Goal: Use online tool/utility: Utilize a website feature to perform a specific function

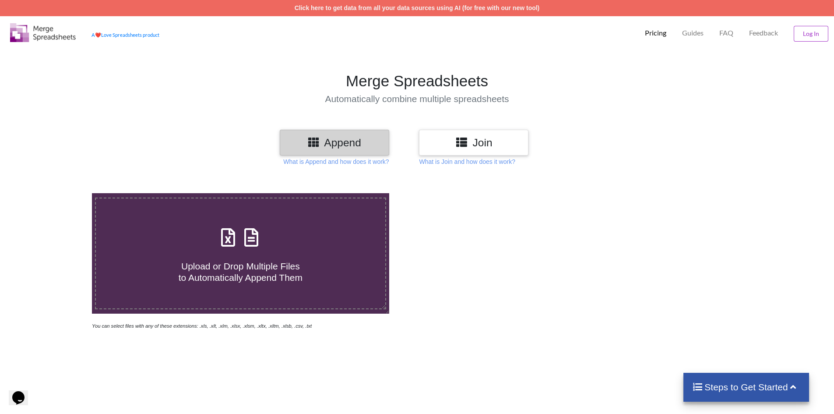
drag, startPoint x: 268, startPoint y: 244, endPoint x: 180, endPoint y: 244, distance: 87.2
click at [246, 244] on div "Upload or Drop Multiple Files to Automatically Append Them" at bounding box center [241, 253] width 290 height 59
click at [60, 193] on input "Upload or Drop Multiple Files to Automatically Append Them" at bounding box center [60, 193] width 0 height 0
type input "C:\fakepath\export_sipw (1).xlsx"
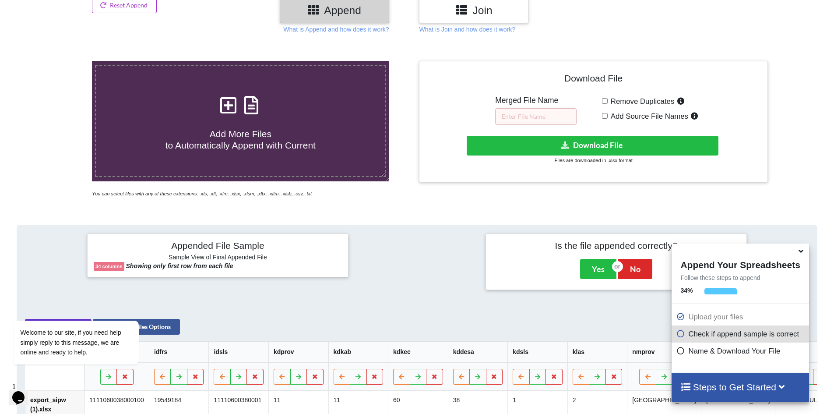
scroll to position [135, 0]
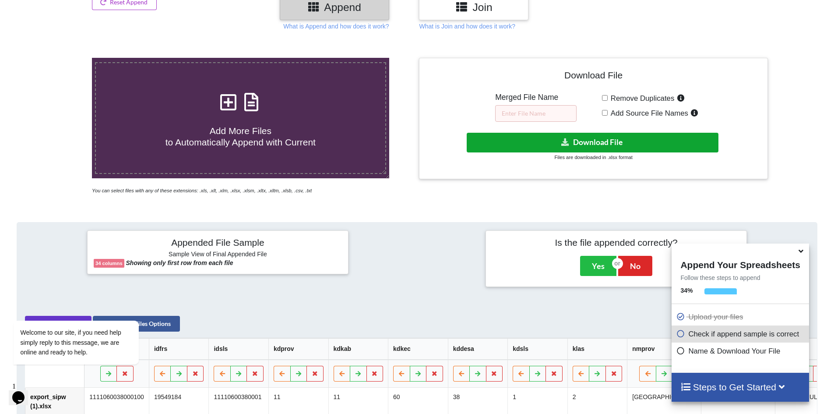
click at [628, 149] on button "Download File" at bounding box center [593, 143] width 252 height 20
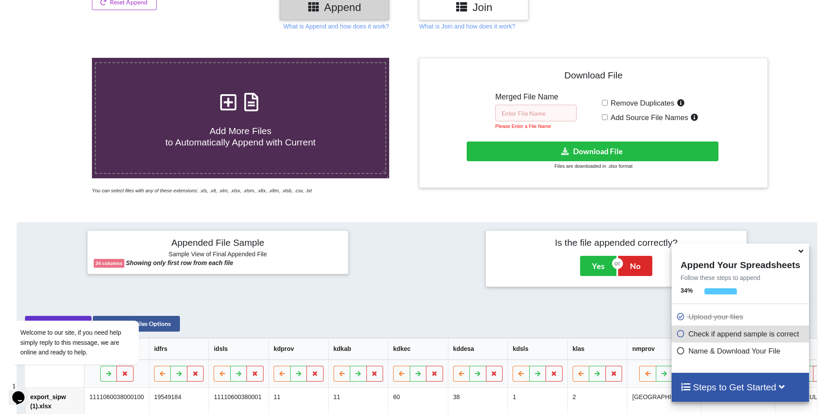
click at [526, 115] on input "text" at bounding box center [535, 113] width 81 height 17
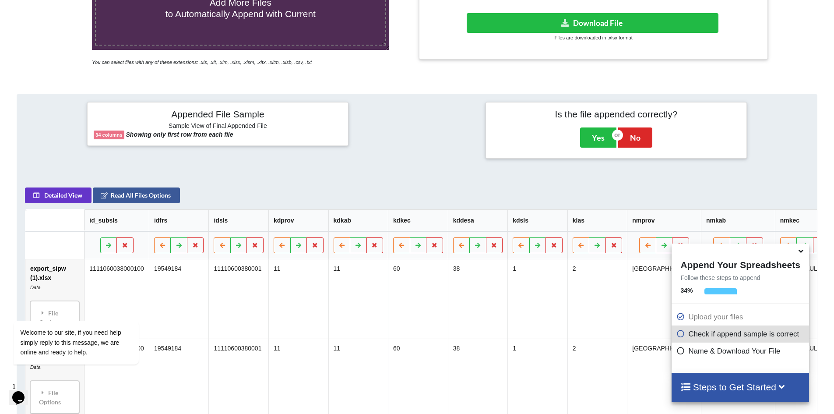
scroll to position [179, 0]
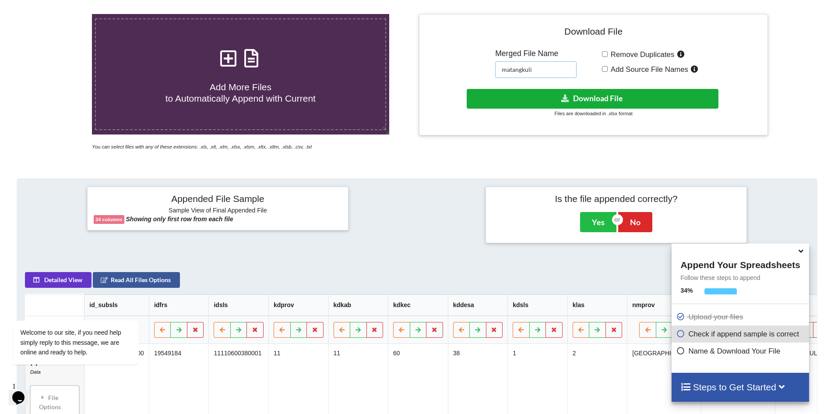
type input "matangkuli"
click at [692, 102] on button "Download File" at bounding box center [593, 99] width 252 height 20
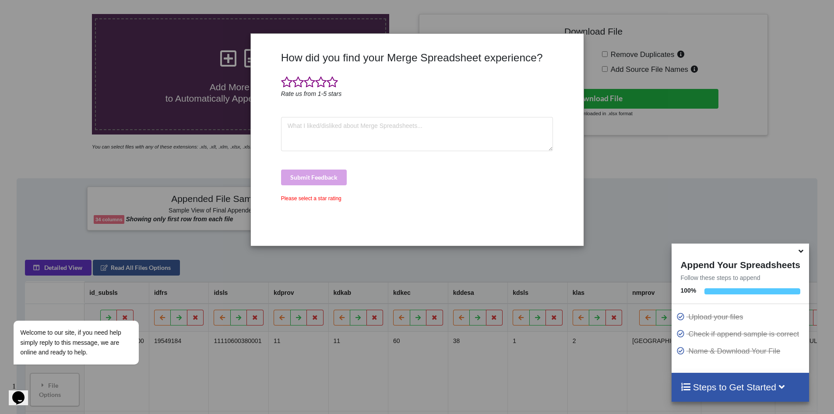
click at [641, 189] on div "How did you find your Merge Spreadsheet experience? Rate us from 1-5 stars Subm…" at bounding box center [417, 207] width 834 height 414
drag, startPoint x: 574, startPoint y: 104, endPoint x: 508, endPoint y: 117, distance: 66.9
click at [558, 107] on div at bounding box center [569, 145] width 28 height 188
drag, startPoint x: 330, startPoint y: 130, endPoint x: 300, endPoint y: 187, distance: 64.5
click at [330, 131] on textarea at bounding box center [417, 134] width 272 height 34
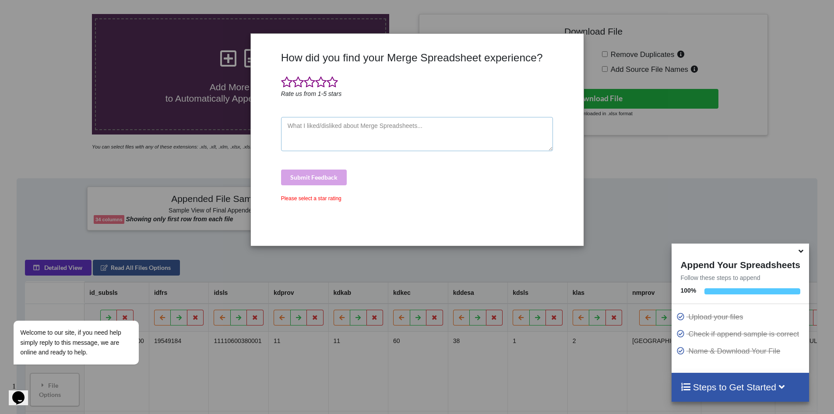
type textarea "e"
click at [310, 200] on div "Please select a star rating" at bounding box center [417, 198] width 272 height 8
click at [327, 195] on div "Please select a star rating" at bounding box center [417, 198] width 272 height 8
drag, startPoint x: 477, startPoint y: 12, endPoint x: 340, endPoint y: 59, distance: 144.5
click at [375, 51] on div "How did you find your Merge Spreadsheet experience? Rate us from 1-5 stars Subm…" at bounding box center [417, 207] width 834 height 414
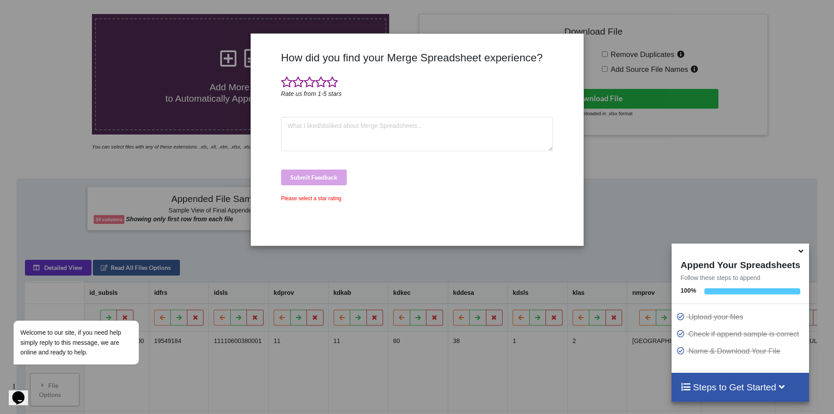
drag, startPoint x: 288, startPoint y: 70, endPoint x: 280, endPoint y: 106, distance: 37.3
click at [287, 70] on div "How did you find your Merge Spreadsheet experience? Rate us from 1-5 stars Subm…" at bounding box center [417, 145] width 277 height 188
click at [279, 141] on div "How did you find your Merge Spreadsheet experience? Rate us from 1-5 stars Subm…" at bounding box center [417, 145] width 277 height 188
click at [298, 132] on textarea at bounding box center [417, 134] width 272 height 34
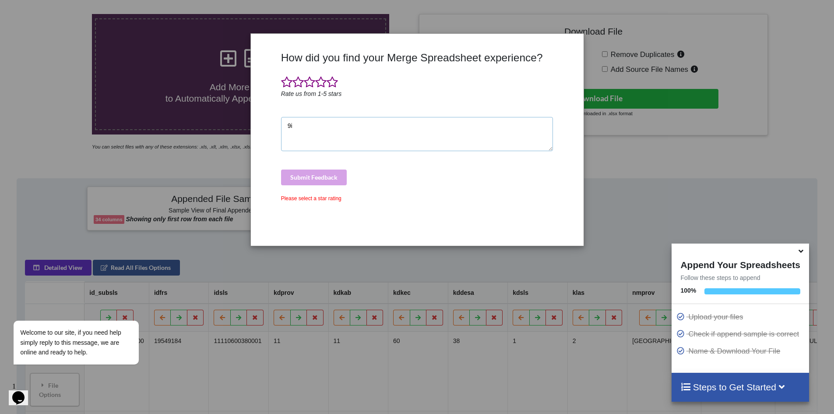
type textarea "9"
click at [333, 170] on div "Submit Feedback" at bounding box center [417, 178] width 272 height 16
click at [334, 175] on div "Submit Feedback" at bounding box center [417, 178] width 272 height 16
click at [342, 140] on textarea "bagusss" at bounding box center [417, 134] width 272 height 34
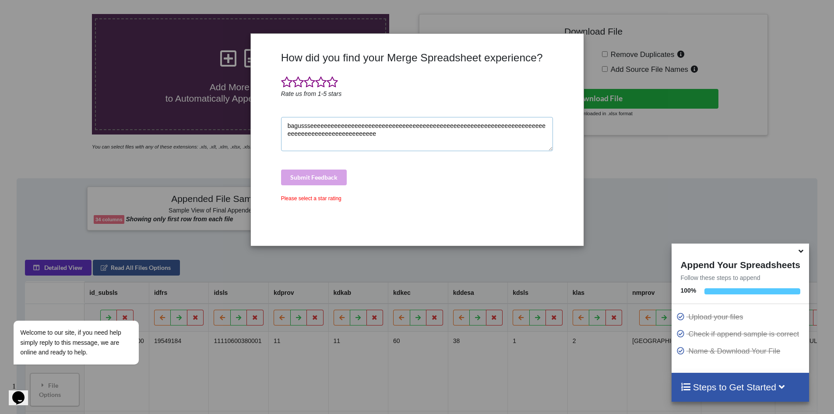
type textarea "bagussseeeeeeeeeeeeeeeeeeeeeeeeeeeeeeeeeeeeeeeeeeeeeeeeeeeeeeeeeeeeeeeeeeeeeeee…"
drag, startPoint x: 312, startPoint y: 179, endPoint x: 306, endPoint y: 191, distance: 13.3
click at [310, 181] on div "Submit Feedback" at bounding box center [417, 178] width 272 height 16
click at [303, 201] on div "Please select a star rating" at bounding box center [417, 198] width 272 height 8
click at [305, 198] on div "Please select a star rating" at bounding box center [417, 198] width 272 height 8
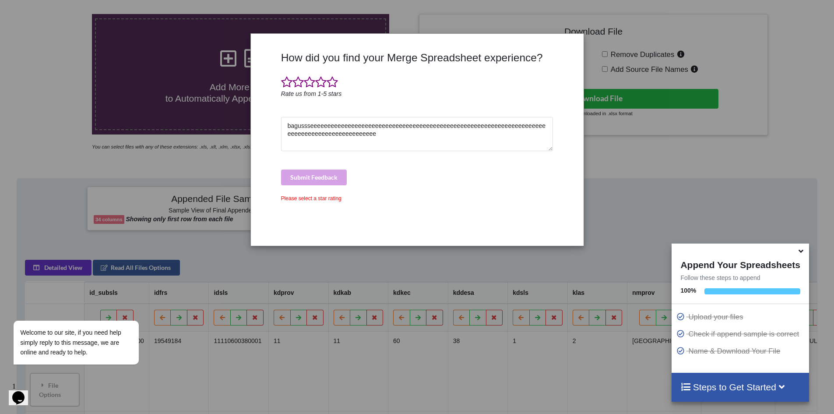
click at [300, 199] on div "Please select a star rating" at bounding box center [417, 198] width 272 height 8
drag, startPoint x: 293, startPoint y: 201, endPoint x: 192, endPoint y: 249, distance: 111.7
click at [291, 202] on div "How did you find your Merge Spreadsheet experience? Rate us from 1-5 stars bagu…" at bounding box center [417, 145] width 277 height 188
click at [803, 252] on icon at bounding box center [801, 250] width 9 height 8
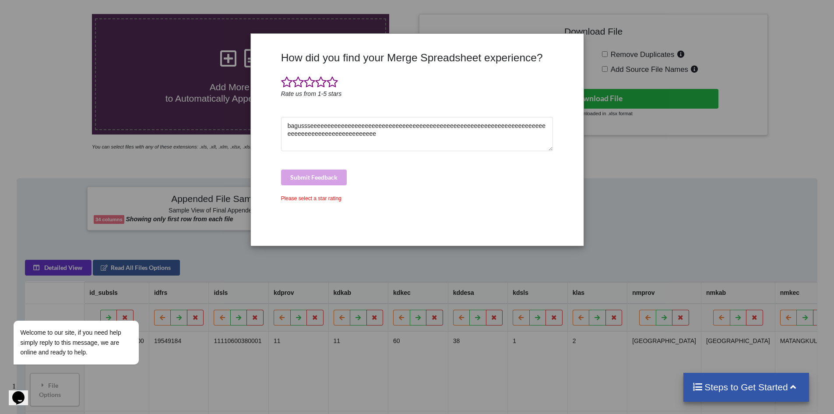
drag, startPoint x: 551, startPoint y: 205, endPoint x: 590, endPoint y: 165, distance: 56.4
click at [555, 202] on div "How did you find your Merge Spreadsheet experience? Rate us from 1-5 stars bagu…" at bounding box center [417, 145] width 277 height 188
drag, startPoint x: 598, startPoint y: 146, endPoint x: 565, endPoint y: 179, distance: 47.1
click at [593, 147] on div "How did you find your Merge Spreadsheet experience? Rate us from 1-5 stars bagu…" at bounding box center [417, 207] width 834 height 414
drag, startPoint x: 523, startPoint y: 244, endPoint x: 505, endPoint y: 208, distance: 40.5
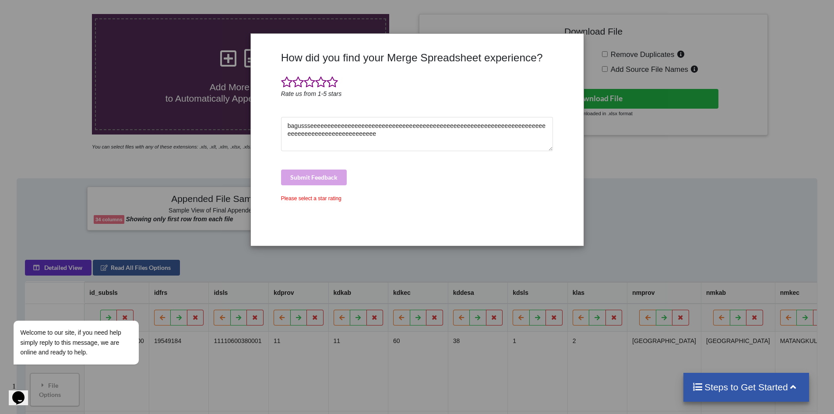
click at [521, 240] on div "How did you find your Merge Spreadsheet experience? Rate us from 1-5 stars bagu…" at bounding box center [417, 140] width 333 height 212
click at [15, 391] on icon "Opens Chat This icon Opens the chat window." at bounding box center [18, 398] width 14 height 14
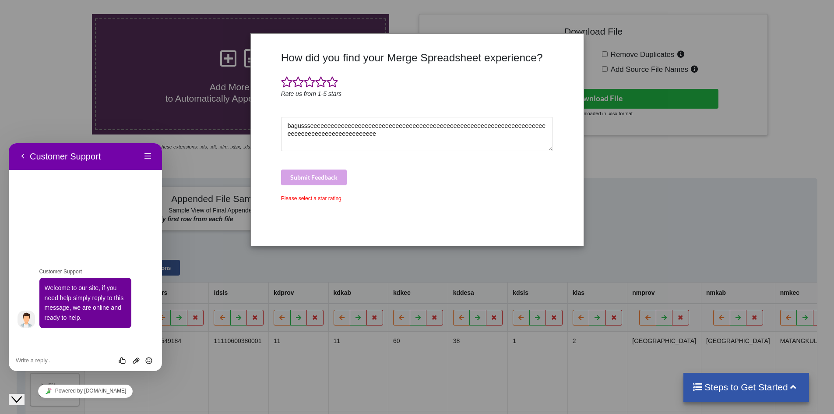
click at [258, 394] on div "How did you find your Merge Spreadsheet experience? Rate us from 1-5 stars bagu…" at bounding box center [417, 207] width 834 height 414
click at [24, 160] on button "Back" at bounding box center [23, 156] width 14 height 13
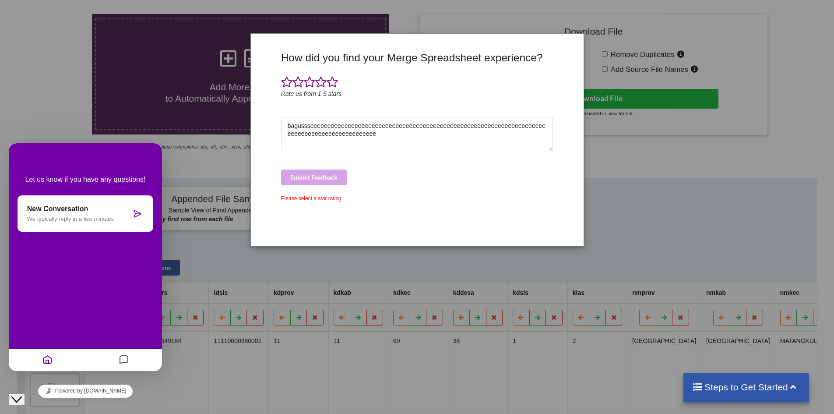
click at [202, 212] on div "How did you find your Merge Spreadsheet experience? Rate us from 1-5 stars bagu…" at bounding box center [417, 207] width 834 height 414
click at [307, 201] on div "Please select a star rating" at bounding box center [417, 198] width 272 height 8
click at [309, 200] on div "Please select a star rating" at bounding box center [417, 198] width 272 height 8
click at [338, 184] on div "Submit Feedback" at bounding box center [417, 178] width 272 height 16
click at [337, 184] on div "Submit Feedback" at bounding box center [417, 178] width 272 height 16
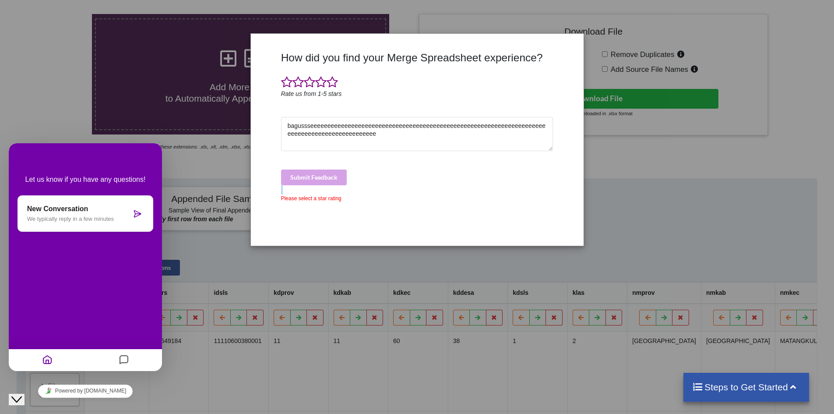
drag, startPoint x: 337, startPoint y: 184, endPoint x: 354, endPoint y: 179, distance: 18.0
click at [349, 181] on div "Submit Feedback" at bounding box center [417, 178] width 272 height 16
click at [412, 154] on div "How did you find your Merge Spreadsheet experience? Rate us from 1-5 stars bagu…" at bounding box center [417, 145] width 277 height 188
click at [420, 151] on div "How did you find your Merge Spreadsheet experience? Rate us from 1-5 stars bagu…" at bounding box center [417, 145] width 277 height 188
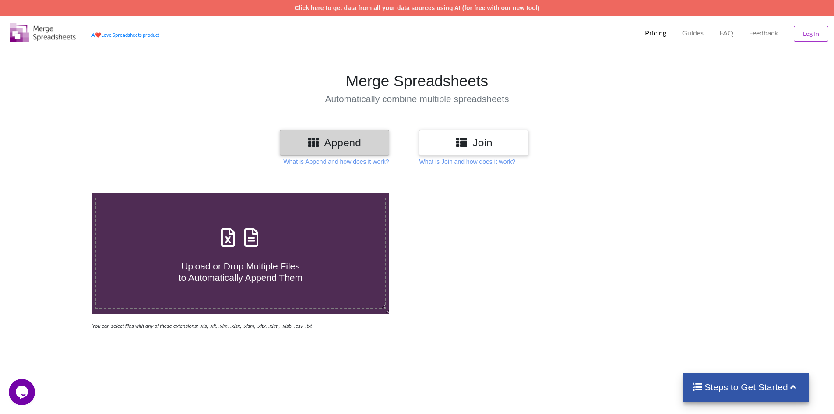
click at [284, 279] on span "Upload or Drop Multiple Files to Automatically Append Them" at bounding box center [241, 271] width 124 height 21
click at [60, 193] on input "Upload or Drop Multiple Files to Automatically Append Them" at bounding box center [60, 193] width 0 height 0
type input "C:\fakepath\export_sipw (1).xlsx"
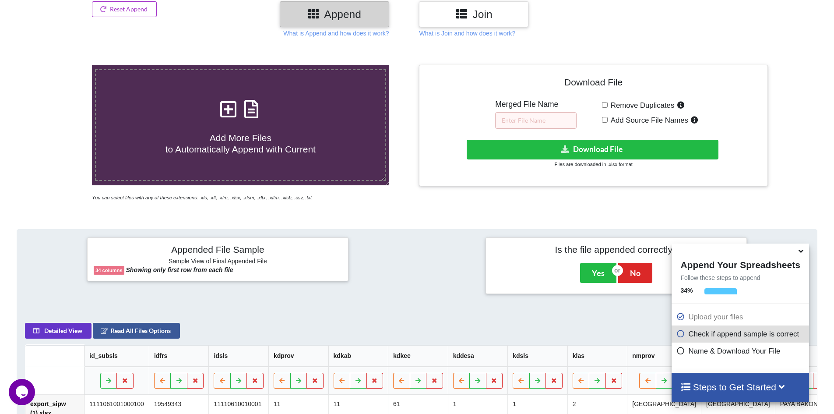
scroll to position [95, 0]
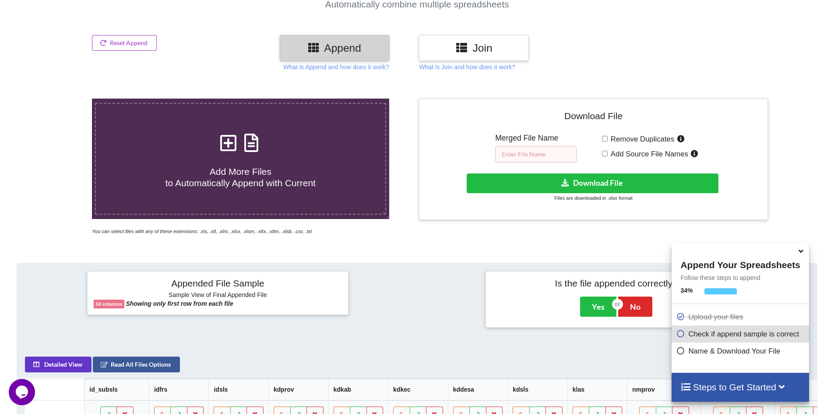
click at [565, 153] on input "text" at bounding box center [535, 154] width 81 height 17
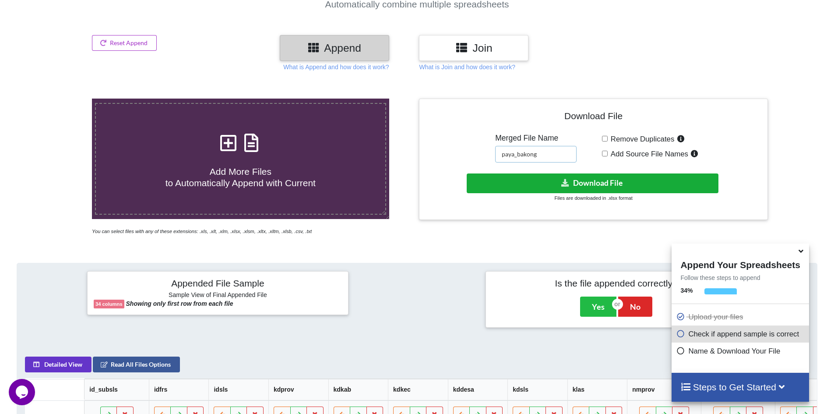
type input "paya_bakong"
click at [572, 179] on button "Download File" at bounding box center [593, 183] width 252 height 20
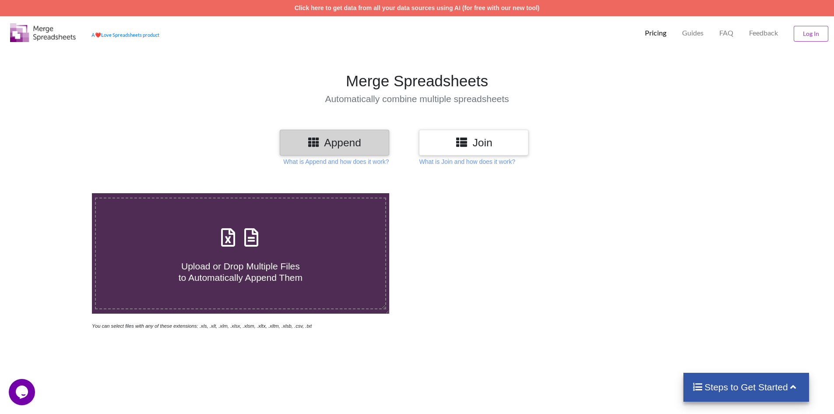
click at [216, 243] on div "Upload or Drop Multiple Files to Automatically Append Them" at bounding box center [241, 253] width 290 height 59
click at [60, 193] on input "Upload or Drop Multiple Files to Automatically Append Them" at bounding box center [60, 193] width 0 height 0
type input "C:\fakepath\export_sipw (1).xlsx"
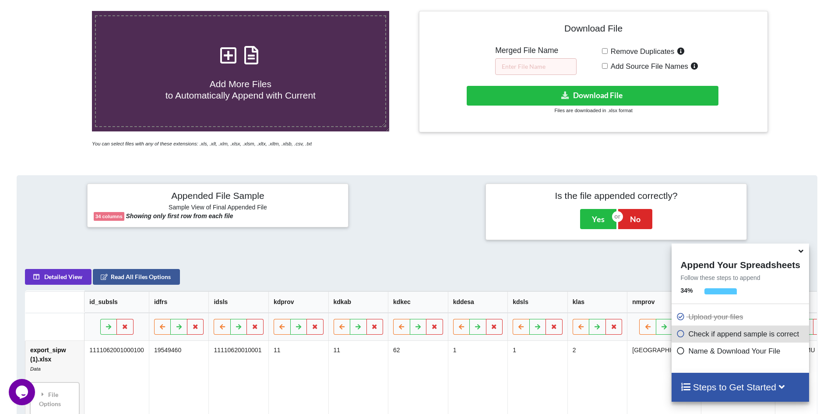
scroll to position [95, 0]
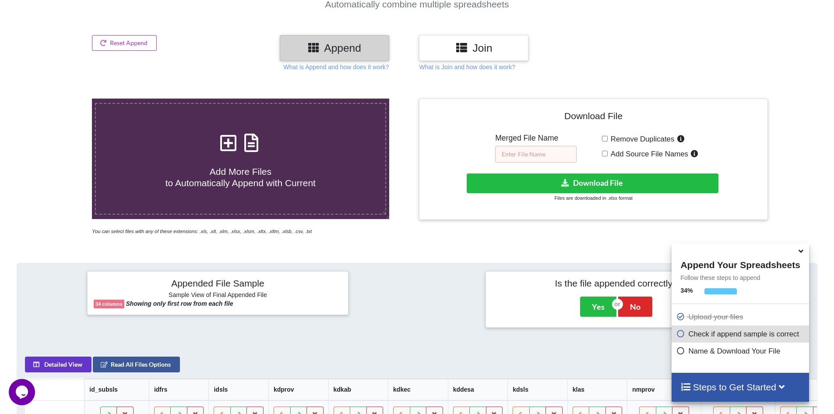
click at [523, 152] on input "text" at bounding box center [535, 154] width 81 height 17
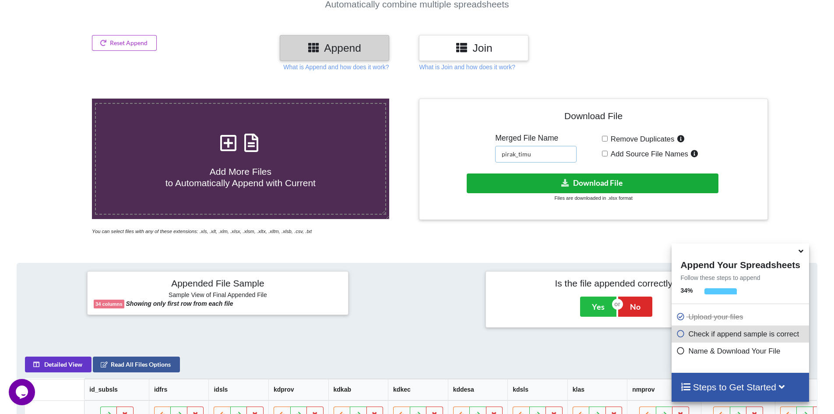
type input "pirak_timu"
click at [506, 176] on button "Download File" at bounding box center [593, 183] width 252 height 20
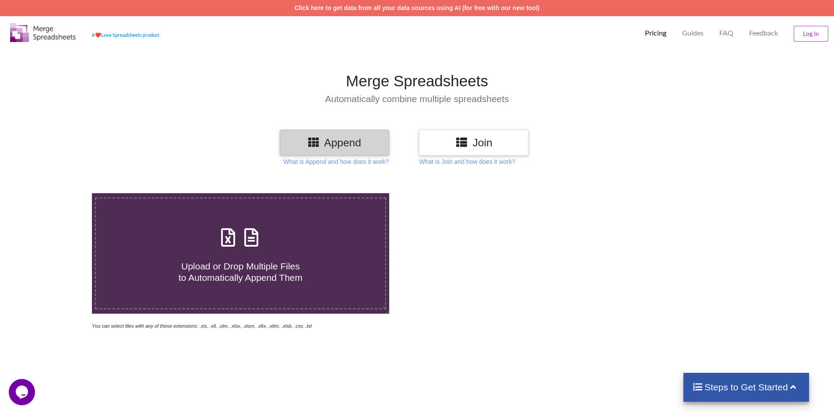
click at [302, 247] on div "Upload or Drop Multiple Files to Automatically Append Them" at bounding box center [241, 253] width 290 height 59
click at [60, 193] on input "Upload or Drop Multiple Files to Automatically Append Them" at bounding box center [60, 193] width 0 height 0
type input "C:\fakepath\export_sipw (2).xlsx"
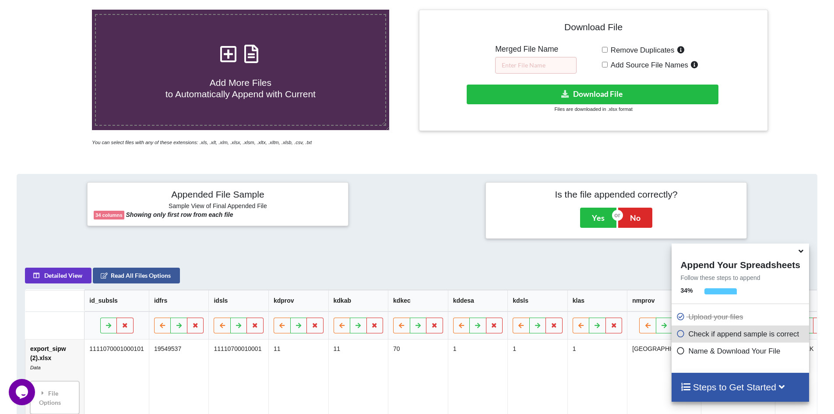
scroll to position [182, 0]
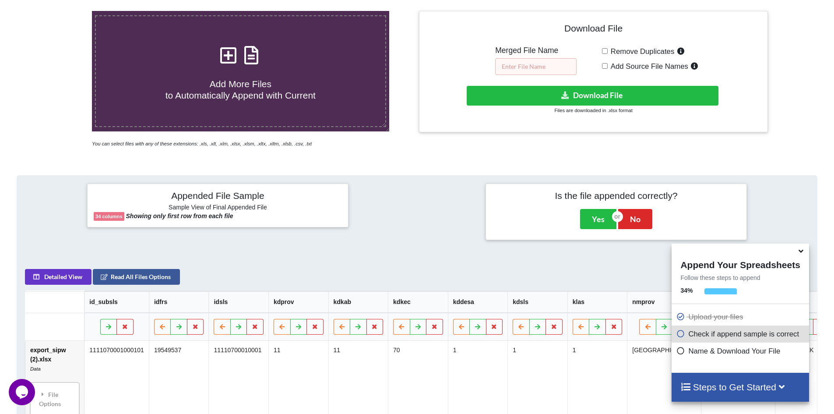
click at [534, 70] on input "text" at bounding box center [535, 66] width 81 height 17
type input "cot_girek"
click at [533, 98] on button "Download File" at bounding box center [593, 96] width 252 height 20
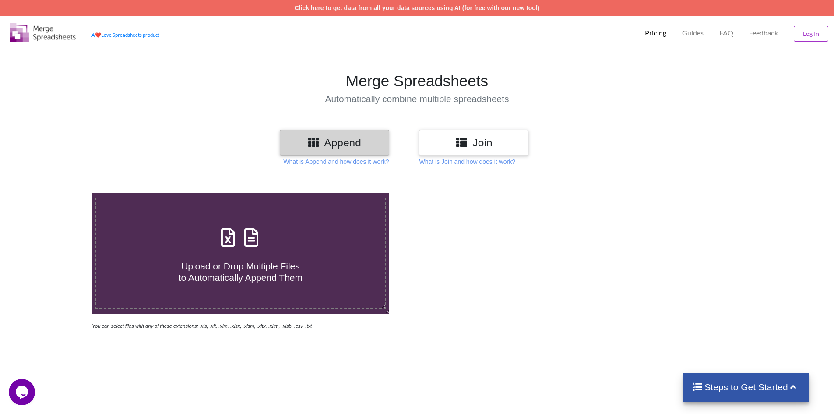
click at [289, 227] on div "Upload or Drop Multiple Files to Automatically Append Them" at bounding box center [241, 253] width 290 height 59
click at [60, 193] on input "Upload or Drop Multiple Files to Automatically Append Them" at bounding box center [60, 193] width 0 height 0
type input "C:\fakepath\export_sipw (1).xlsx"
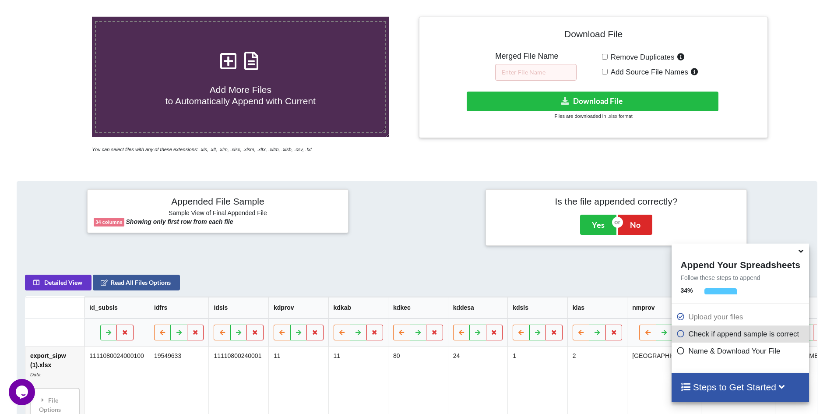
scroll to position [138, 0]
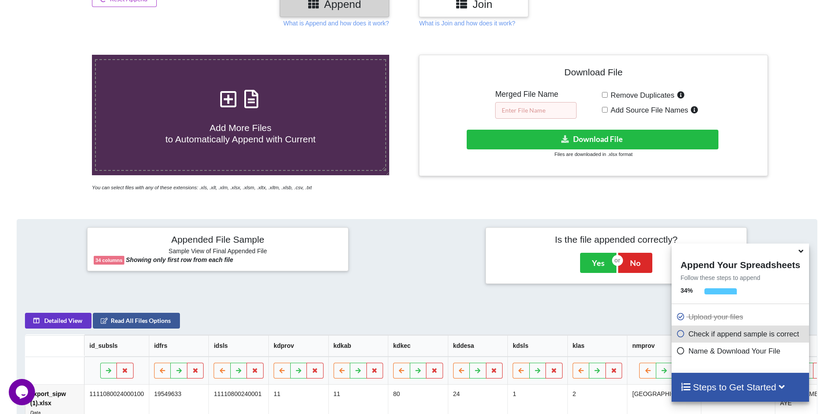
click at [539, 113] on input "text" at bounding box center [535, 110] width 81 height 17
type input "tanah_jambo_aye"
click at [581, 134] on button "Download File" at bounding box center [593, 140] width 252 height 20
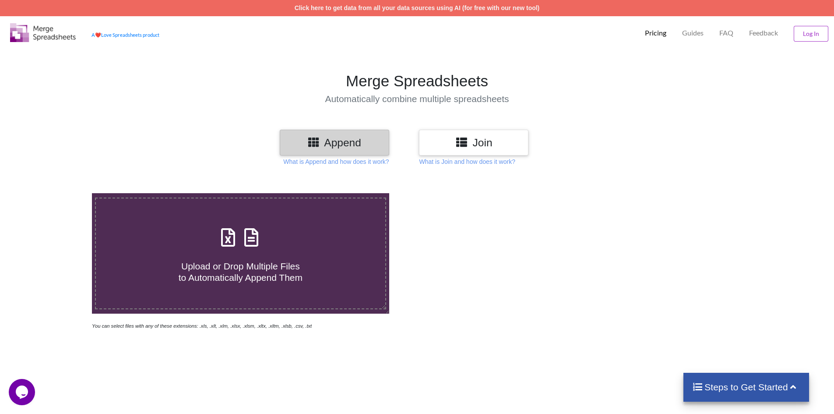
click at [331, 243] on div "Upload or Drop Multiple Files to Automatically Append Them" at bounding box center [241, 253] width 290 height 59
click at [60, 193] on input "Upload or Drop Multiple Files to Automatically Append Them" at bounding box center [60, 193] width 0 height 0
type input "C:\fakepath\export_sipw (1).xlsx"
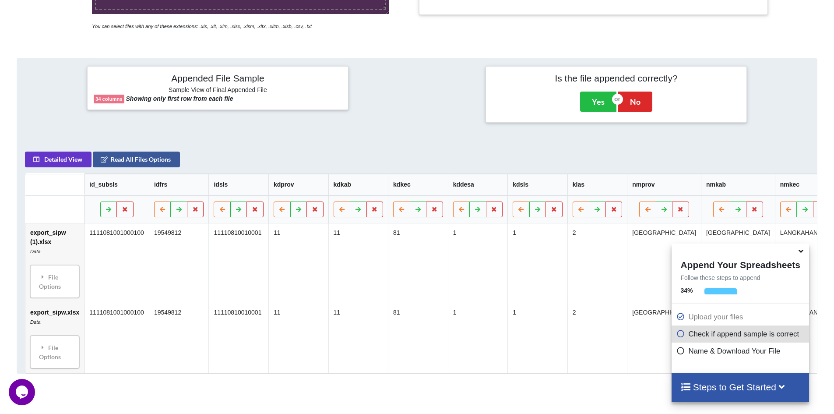
scroll to position [138, 0]
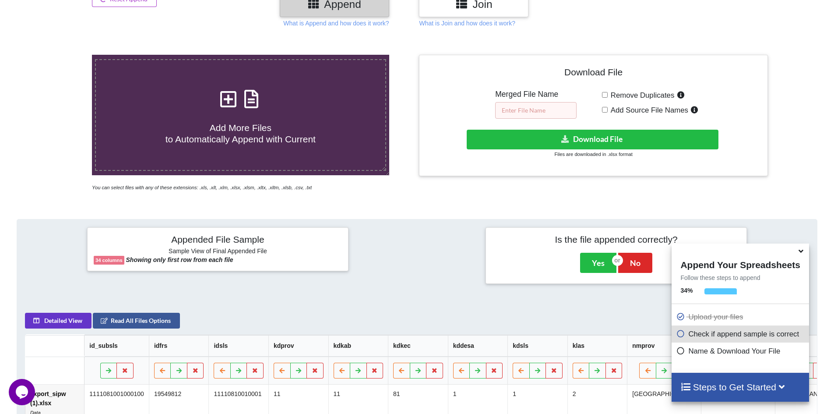
click at [539, 112] on input "text" at bounding box center [535, 110] width 81 height 17
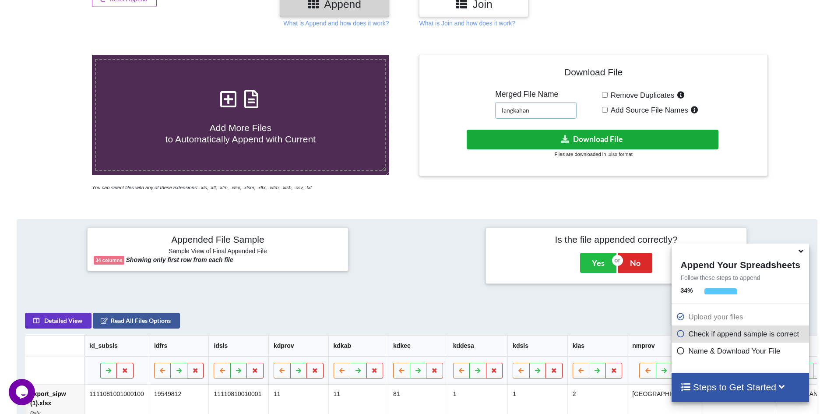
type input "langkahan"
click at [553, 140] on button "Download File" at bounding box center [593, 140] width 252 height 20
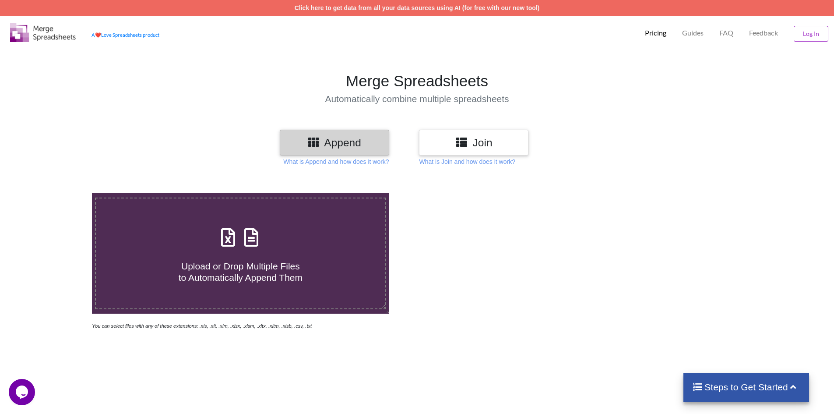
click at [188, 230] on div "Upload or Drop Multiple Files to Automatically Append Them" at bounding box center [241, 253] width 290 height 59
click at [60, 193] on input "Upload or Drop Multiple Files to Automatically Append Them" at bounding box center [60, 193] width 0 height 0
type input "C:\fakepath\export_sipw (1).xlsx"
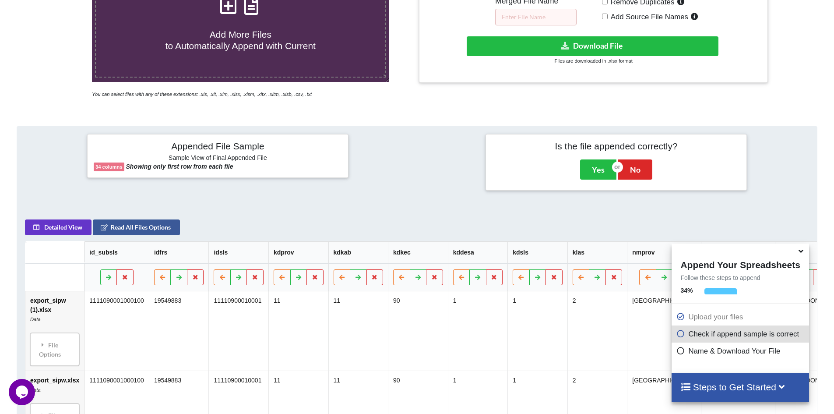
scroll to position [182, 0]
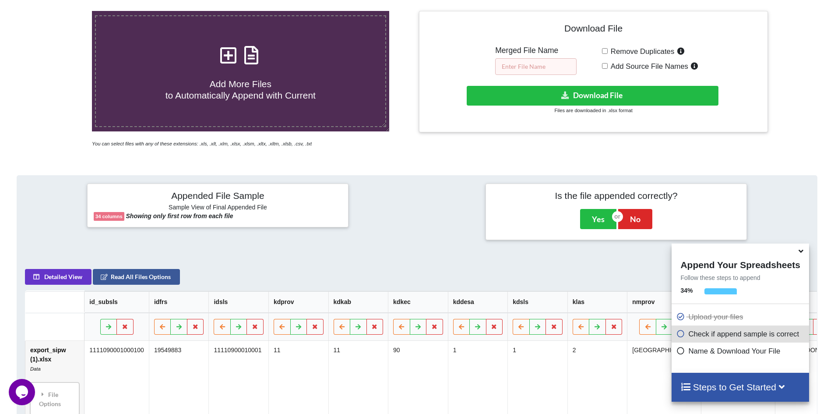
click at [534, 67] on input "text" at bounding box center [535, 66] width 81 height 17
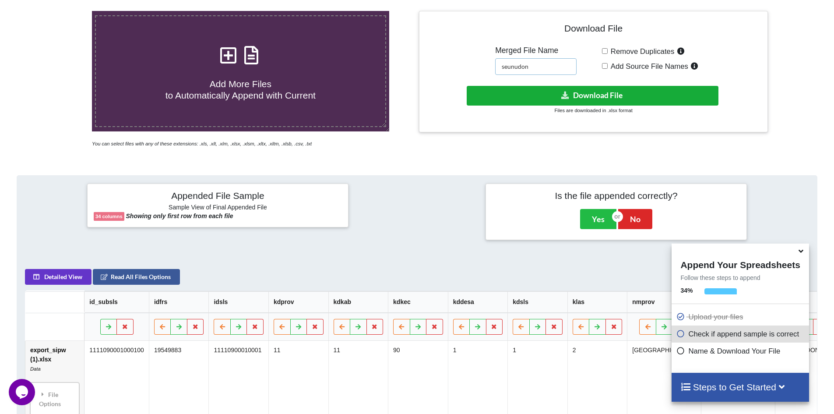
type input "seunudon"
click at [645, 95] on button "Download File" at bounding box center [593, 96] width 252 height 20
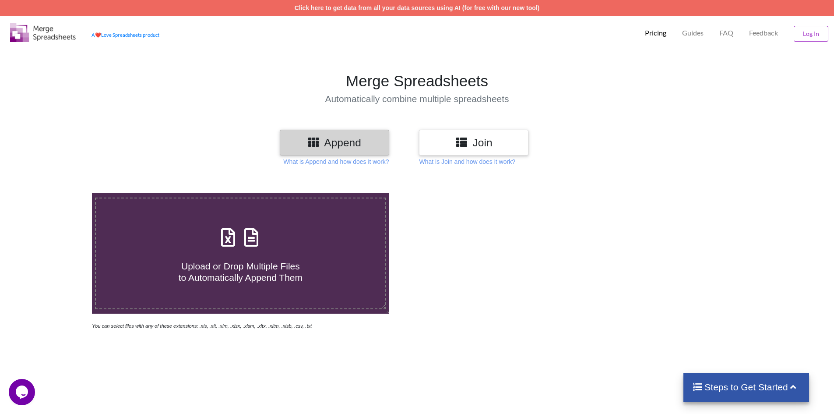
click at [314, 230] on div "Upload or Drop Multiple Files to Automatically Append Them" at bounding box center [241, 253] width 290 height 59
click at [60, 193] on input "Upload or Drop Multiple Files to Automatically Append Them" at bounding box center [60, 193] width 0 height 0
type input "C:\fakepath\export_sipw (1).xlsx"
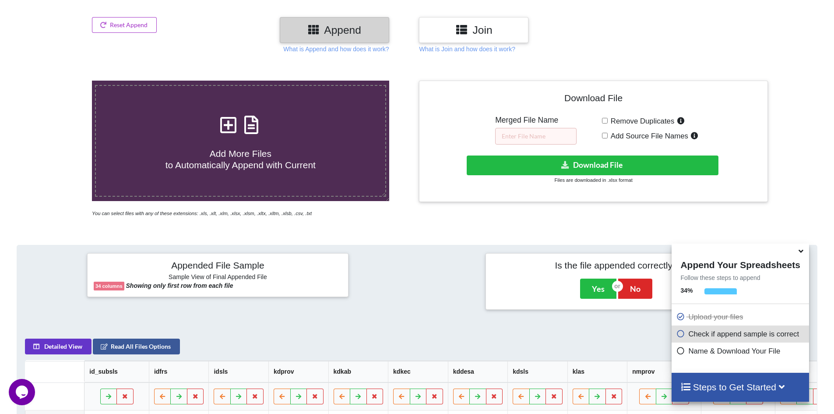
scroll to position [95, 0]
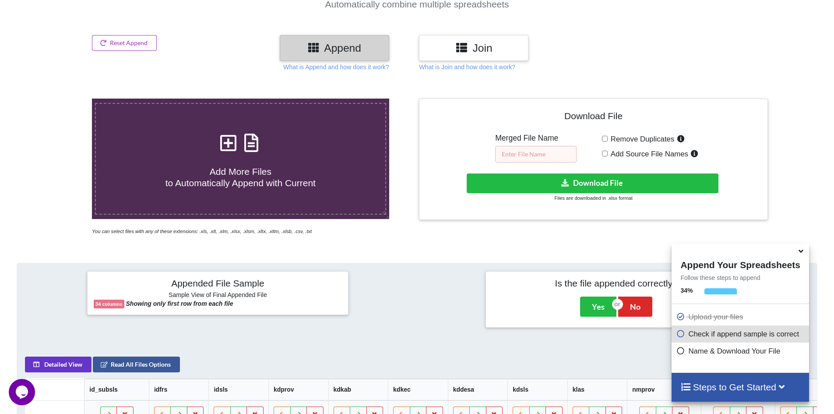
click at [553, 154] on input "text" at bounding box center [535, 154] width 81 height 17
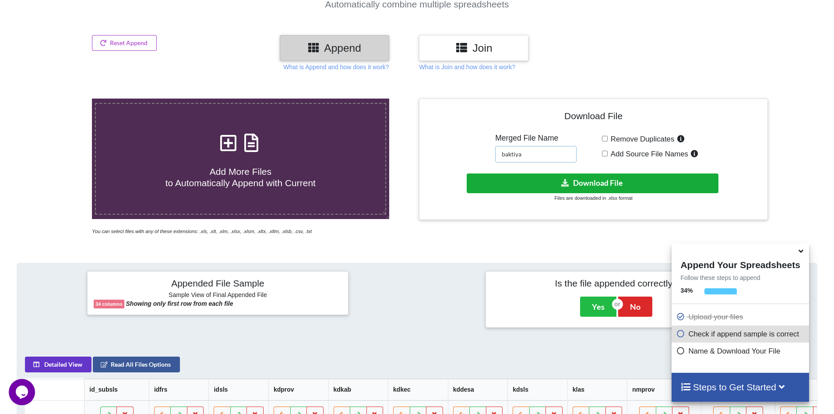
type input "baktiya"
click at [563, 184] on icon at bounding box center [565, 182] width 9 height 7
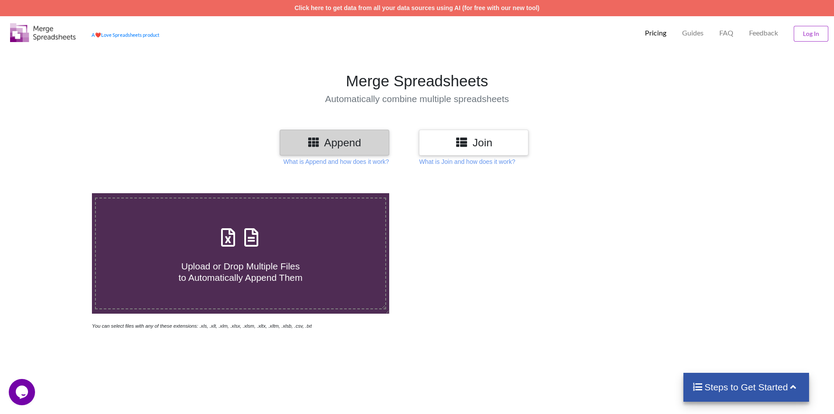
click at [278, 234] on div "Upload or Drop Multiple Files to Automatically Append Them" at bounding box center [241, 253] width 290 height 59
click at [60, 193] on input "Upload or Drop Multiple Files to Automatically Append Them" at bounding box center [60, 193] width 0 height 0
type input "C:\fakepath\export_sipw (1).xlsx"
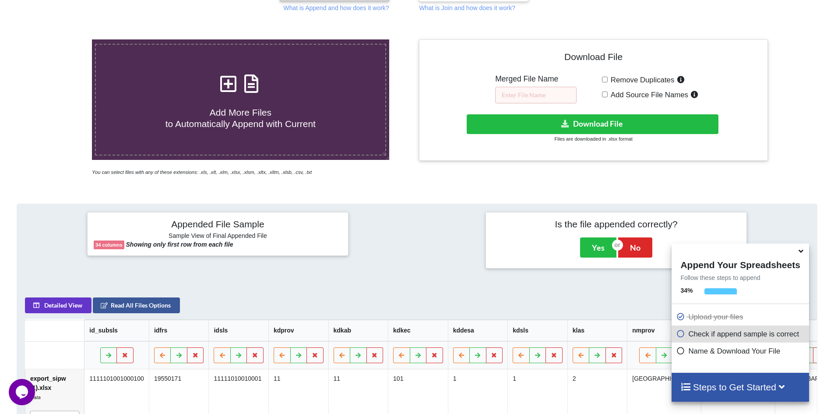
scroll to position [95, 0]
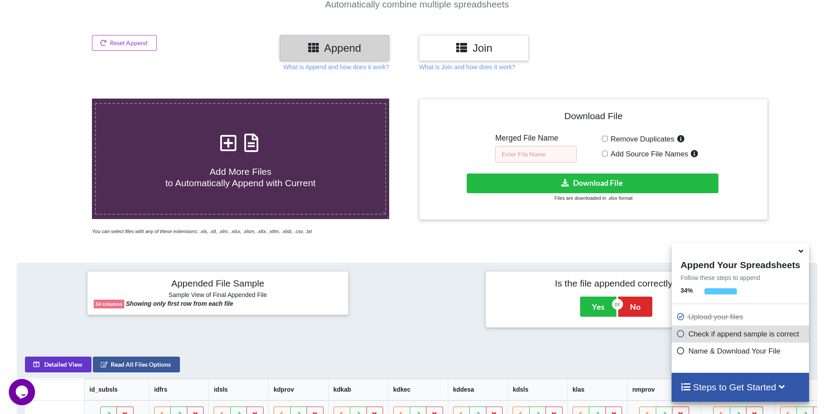
click at [534, 156] on input "text" at bounding box center [535, 154] width 81 height 17
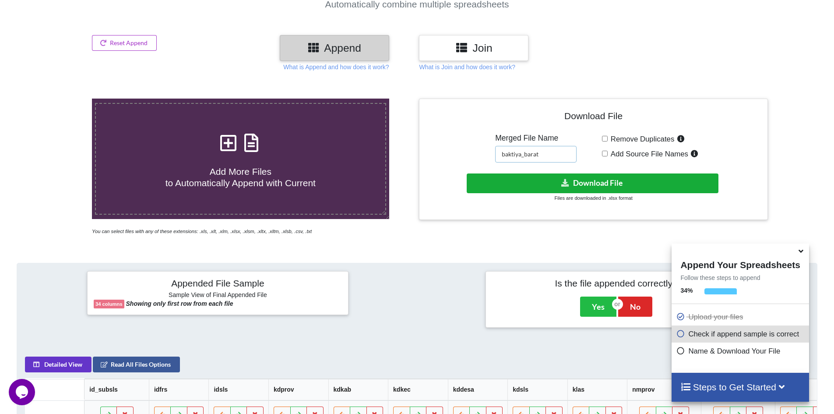
type input "baktiya_barat"
click at [548, 180] on button "Download File" at bounding box center [593, 183] width 252 height 20
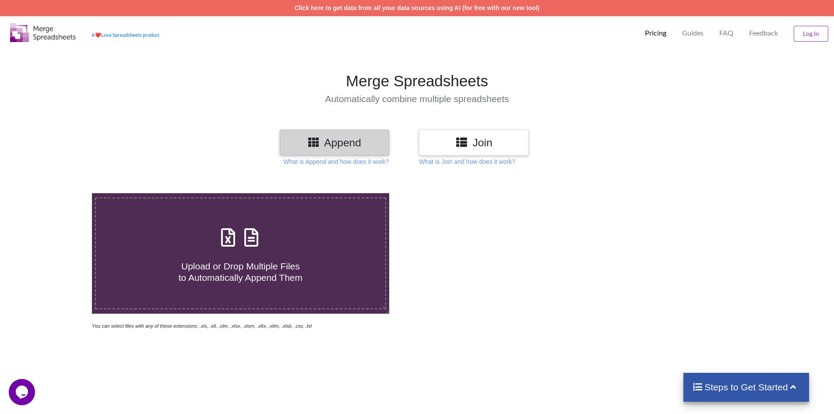
type input "C:\fakepath\export_sipw (1).xlsx"
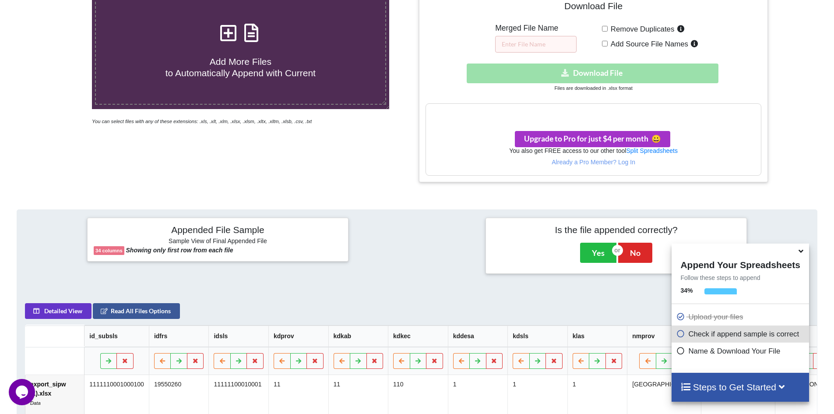
scroll to position [194, 0]
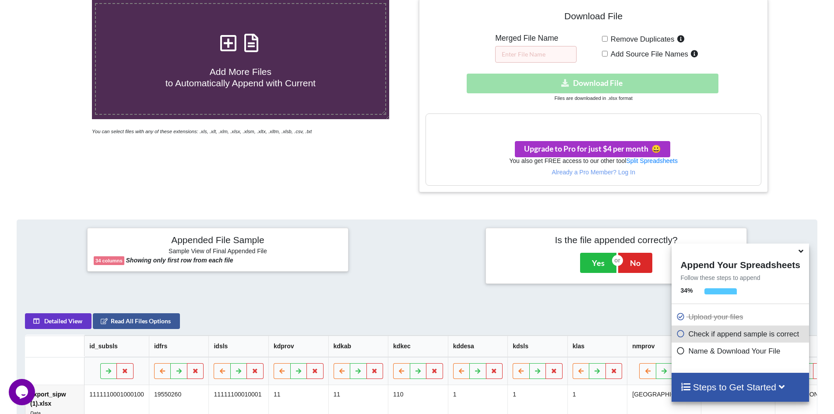
click at [548, 121] on h3 "Your files are more than 1 MB" at bounding box center [593, 123] width 335 height 10
click at [686, 120] on h3 "Your files are more than 1 MB" at bounding box center [593, 123] width 335 height 10
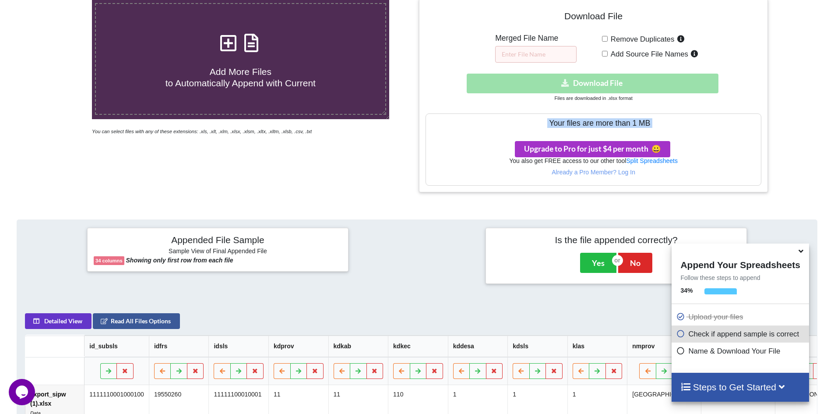
click at [686, 120] on h3 "Your files are more than 1 MB" at bounding box center [593, 123] width 335 height 10
click at [512, 53] on input "text" at bounding box center [535, 54] width 81 height 17
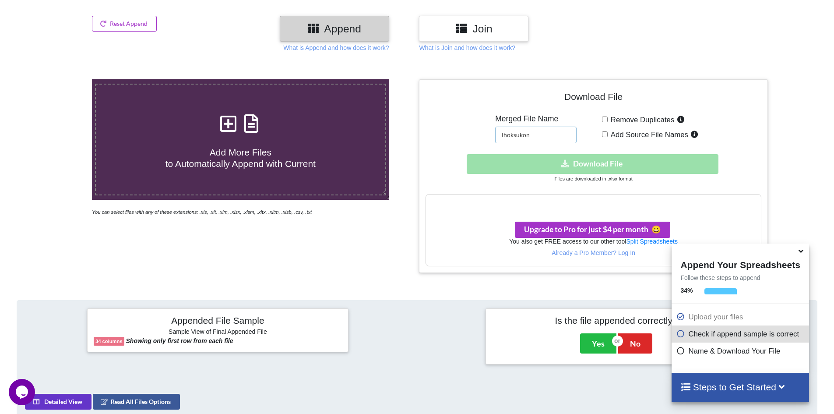
scroll to position [107, 0]
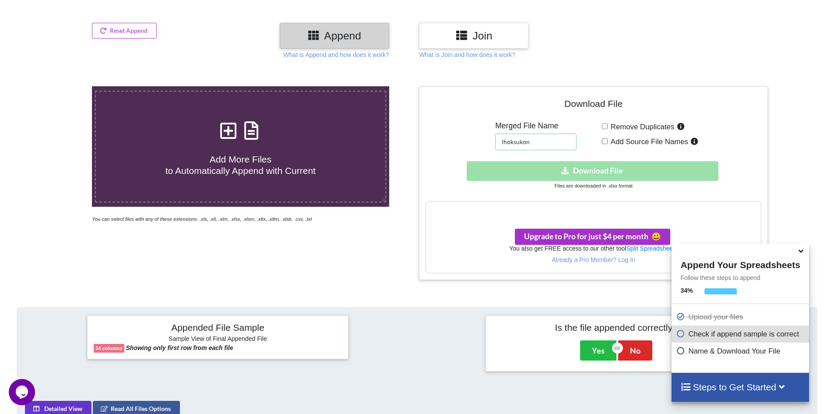
type input "lhoksukon"
click at [590, 215] on div "Your files are more than 1 MB" at bounding box center [593, 210] width 335 height 18
click at [590, 165] on div "Download hidden Download File" at bounding box center [594, 171] width 336 height 20
click at [590, 168] on div "Download hidden Download File" at bounding box center [594, 171] width 336 height 20
click at [589, 170] on div "Download hidden Download File" at bounding box center [594, 171] width 336 height 20
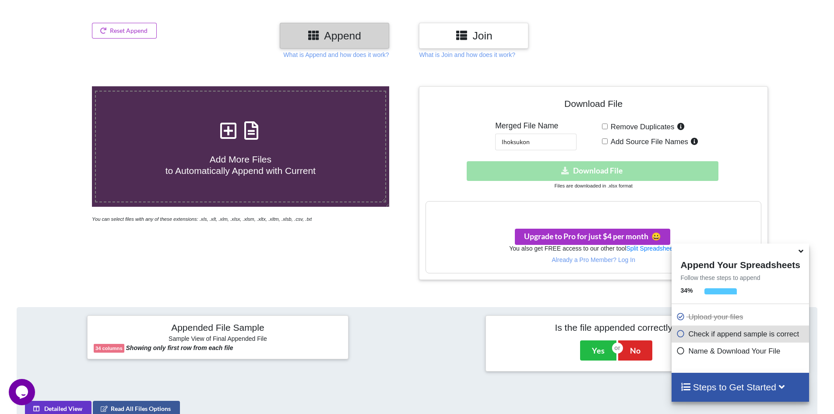
click at [248, 192] on label "Add More Files to Automatically Append with Current" at bounding box center [240, 147] width 291 height 112
click at [60, 86] on input "Add More Files to Automatically Append with Current" at bounding box center [60, 86] width 0 height 0
type input "C:\fakepath\export_sipw (1).xlsx"
drag, startPoint x: 556, startPoint y: 144, endPoint x: 473, endPoint y: 154, distance: 83.8
click at [473, 154] on div "Download File Merged File Name lhoksukon Remove Duplicates Add Source File Name…" at bounding box center [594, 183] width 336 height 180
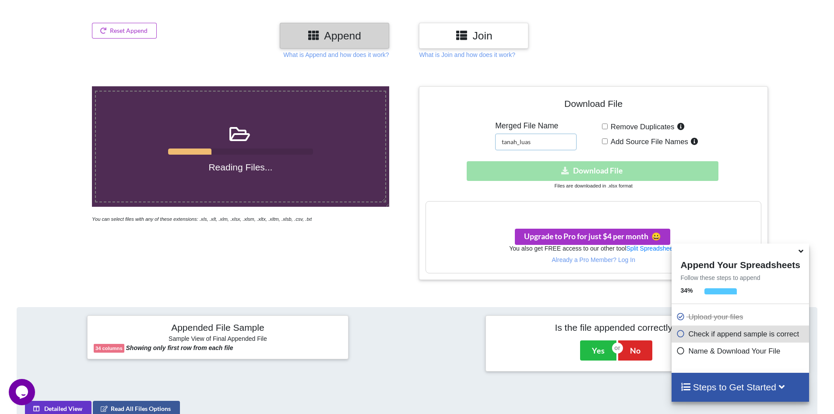
type input "tanah_luas"
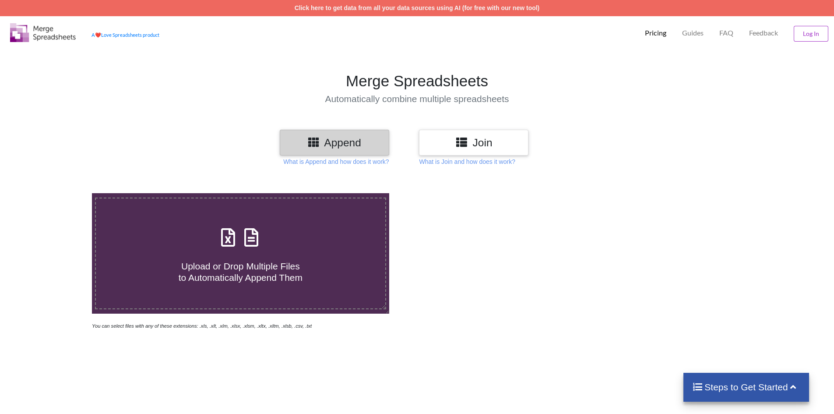
click at [277, 218] on label "Upload or Drop Multiple Files to Automatically Append Them" at bounding box center [240, 254] width 291 height 112
click at [60, 193] on input "Upload or Drop Multiple Files to Automatically Append Them" at bounding box center [60, 193] width 0 height 0
type input "C:\fakepath\export_sipw (1).xlsx"
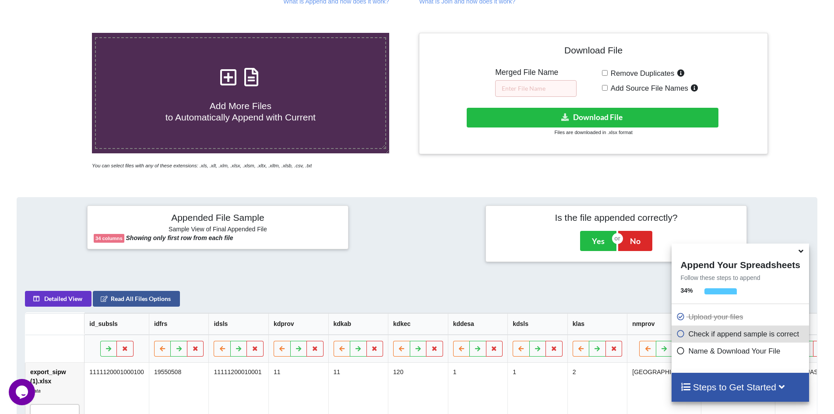
scroll to position [138, 0]
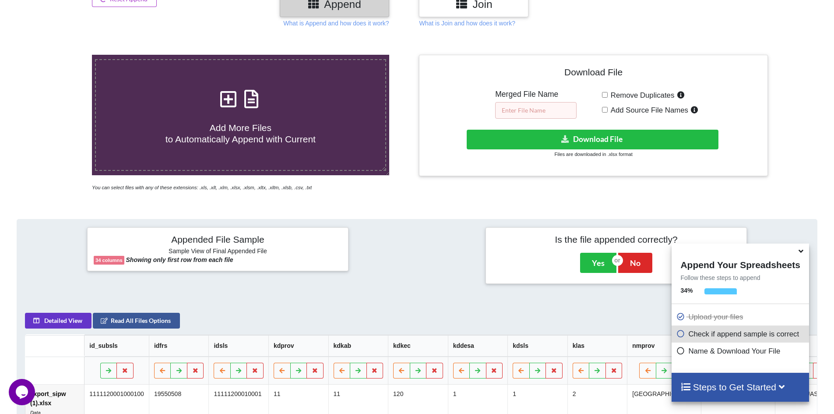
click at [554, 106] on input "text" at bounding box center [535, 110] width 81 height 17
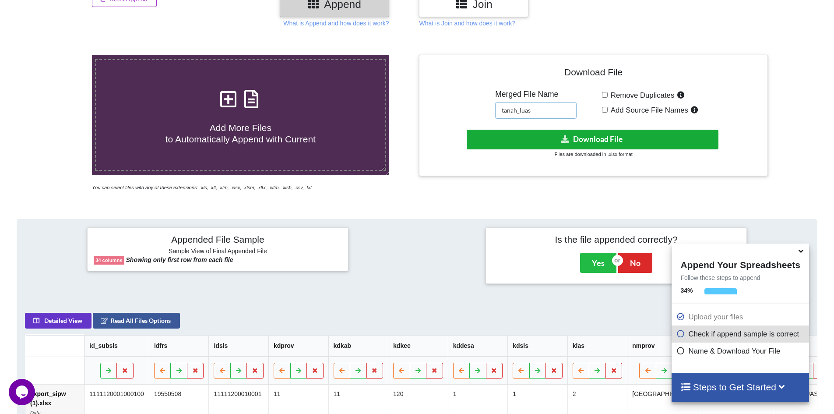
type input "tanah_luas"
click at [558, 134] on button "Download File" at bounding box center [593, 140] width 252 height 20
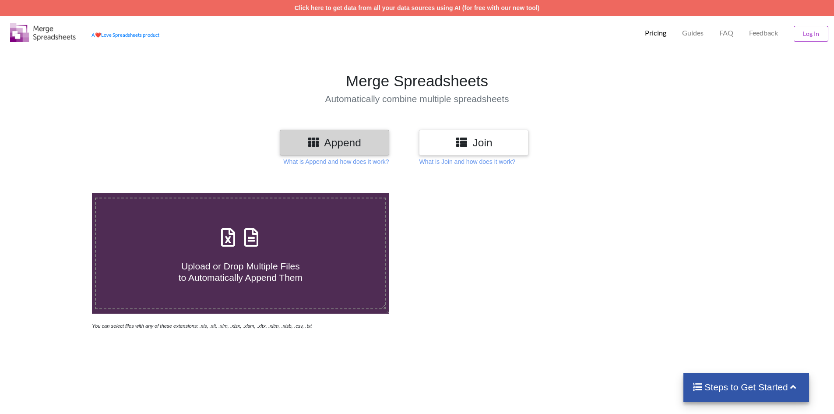
click at [319, 223] on label "Upload or Drop Multiple Files to Automatically Append Them" at bounding box center [240, 254] width 291 height 112
click at [60, 193] on input "Upload or Drop Multiple Files to Automatically Append Them" at bounding box center [60, 193] width 0 height 0
type input "C:\fakepath\export_sipw (1).xlsx"
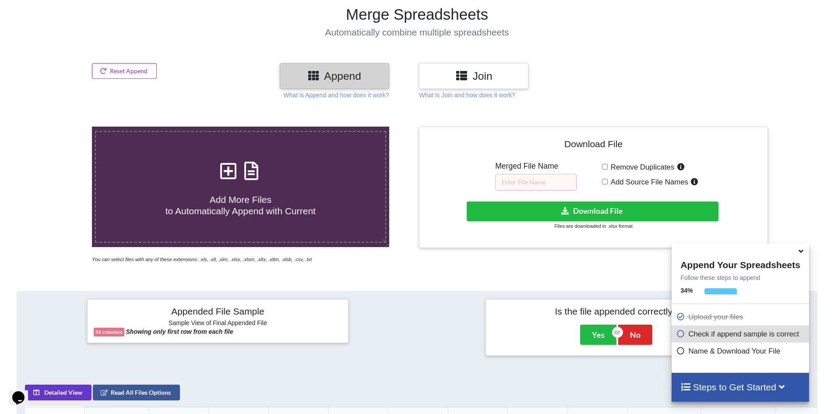
scroll to position [51, 0]
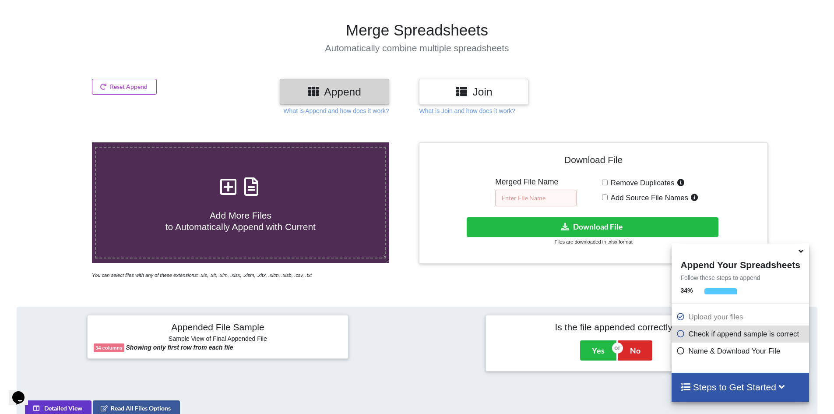
click at [546, 197] on input "text" at bounding box center [535, 198] width 81 height 17
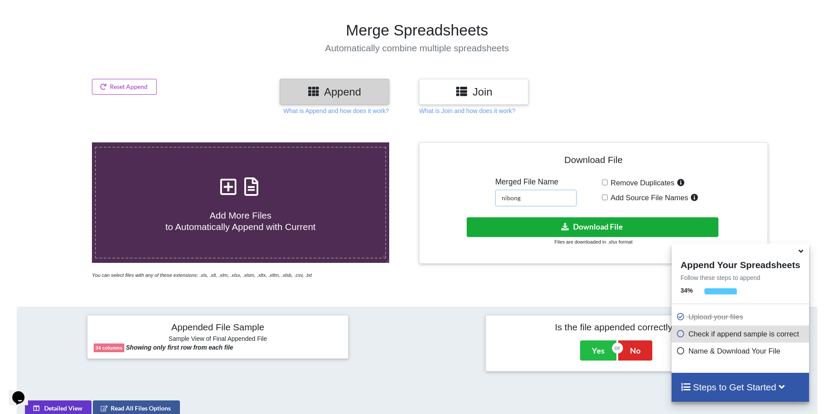
type input "nibong"
click at [541, 229] on button "Download File" at bounding box center [593, 227] width 252 height 20
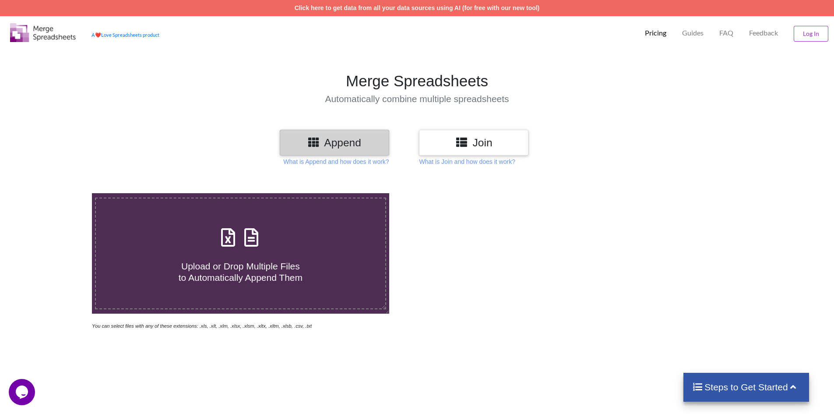
click at [343, 226] on div "Upload or Drop Multiple Files to Automatically Append Them" at bounding box center [241, 253] width 290 height 59
click at [60, 193] on input "Upload or Drop Multiple Files to Automatically Append Them" at bounding box center [60, 193] width 0 height 0
type input "C:\fakepath\export_sipw (1).xlsx"
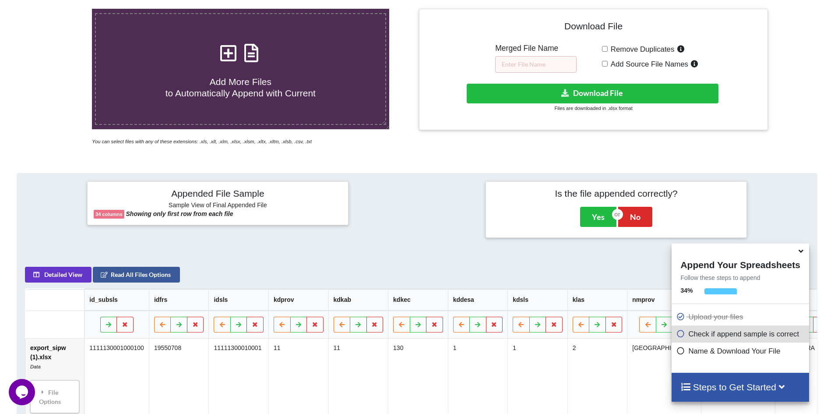
scroll to position [182, 0]
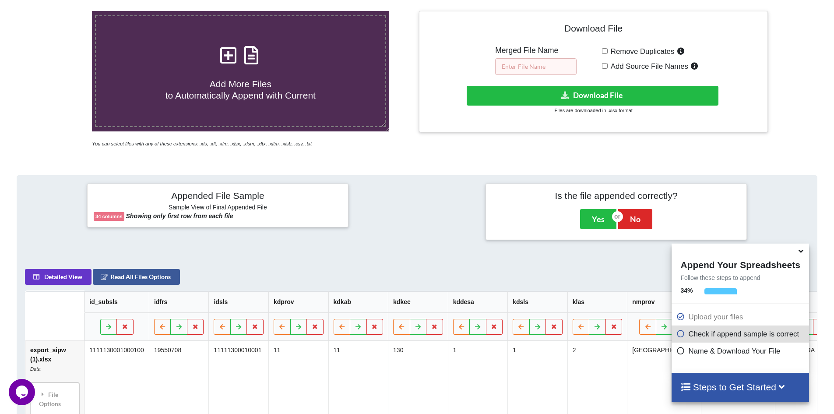
click at [522, 64] on input "text" at bounding box center [535, 66] width 81 height 17
type input "samudra"
click at [559, 101] on button "Download File" at bounding box center [593, 96] width 252 height 20
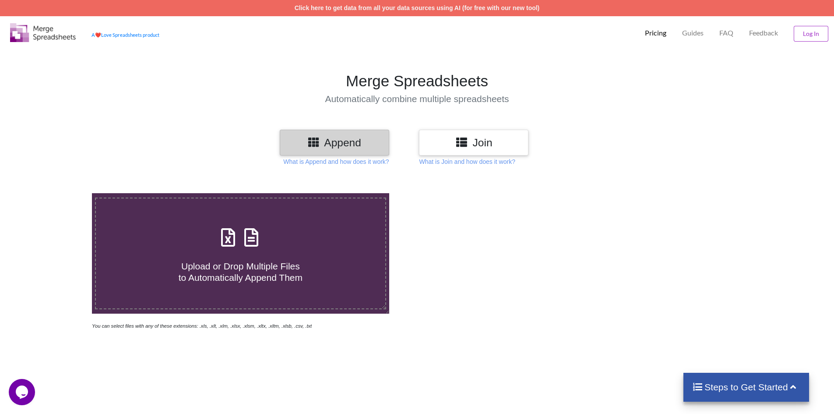
click at [279, 224] on div "Upload or Drop Multiple Files to Automatically Append Them" at bounding box center [241, 253] width 290 height 59
click at [60, 193] on input "Upload or Drop Multiple Files to Automatically Append Them" at bounding box center [60, 193] width 0 height 0
type input "C:\fakepath\export_sipw (1).xlsx"
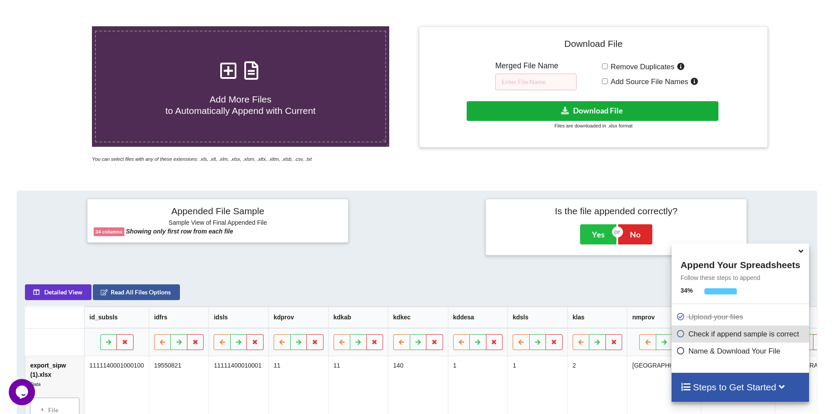
scroll to position [138, 0]
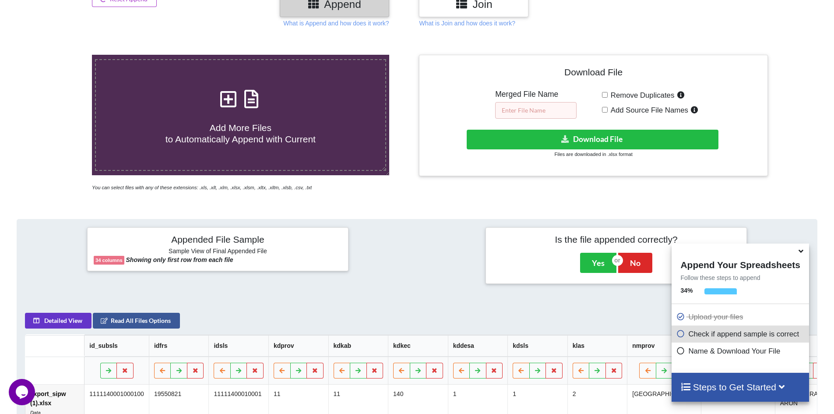
click at [540, 112] on input "text" at bounding box center [535, 110] width 81 height 17
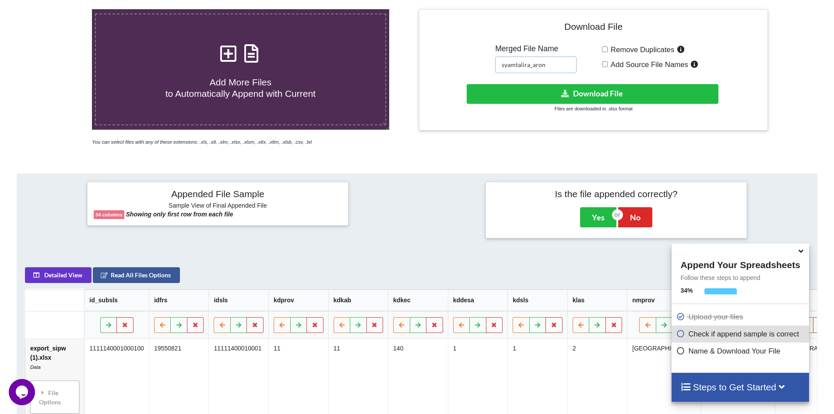
scroll to position [182, 0]
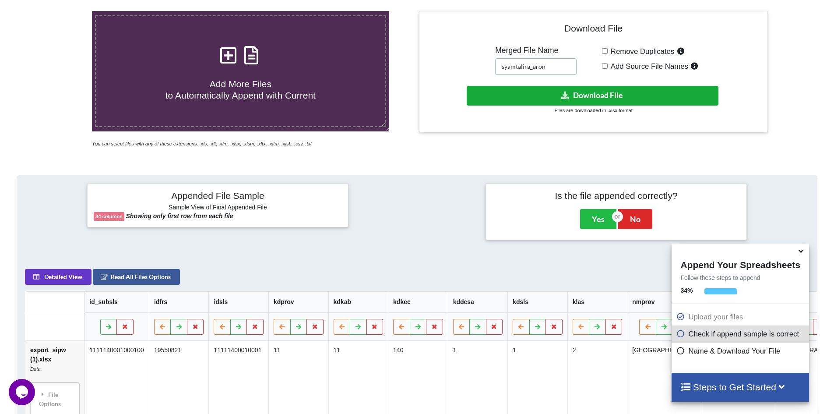
type input "syamtalira_aron"
click at [604, 103] on button "Download File" at bounding box center [593, 96] width 252 height 20
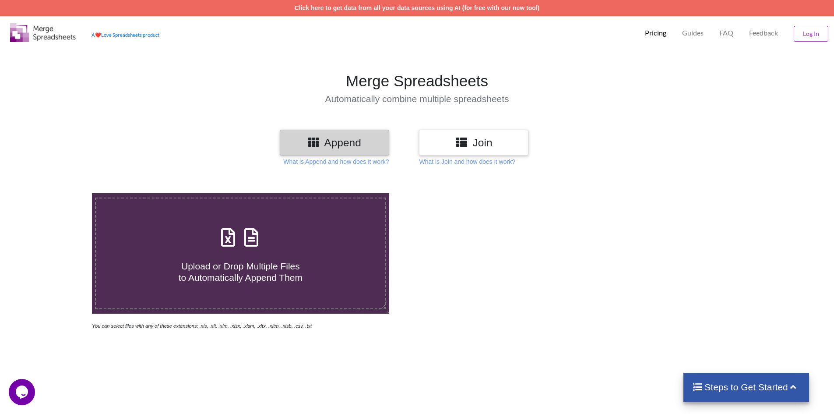
click at [324, 222] on label "Upload or Drop Multiple Files to Automatically Append Them" at bounding box center [240, 254] width 291 height 112
click at [60, 193] on input "Upload or Drop Multiple Files to Automatically Append Them" at bounding box center [60, 193] width 0 height 0
type input "C:\fakepath\export_sipw (1).xlsx"
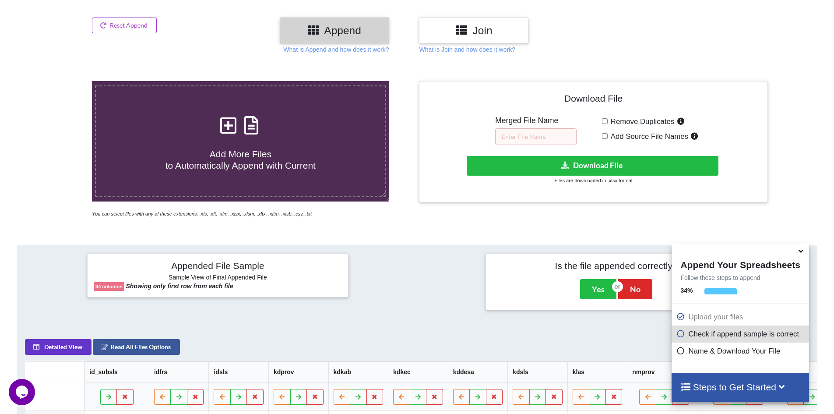
scroll to position [95, 0]
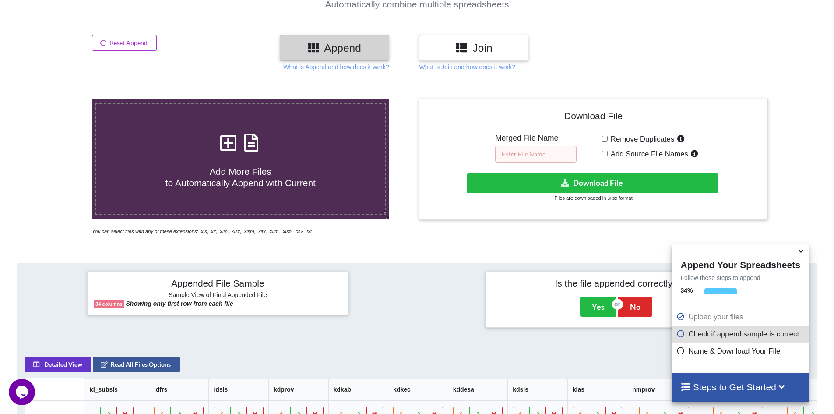
click at [542, 157] on input "text" at bounding box center [535, 154] width 81 height 17
type input "muara_batu"
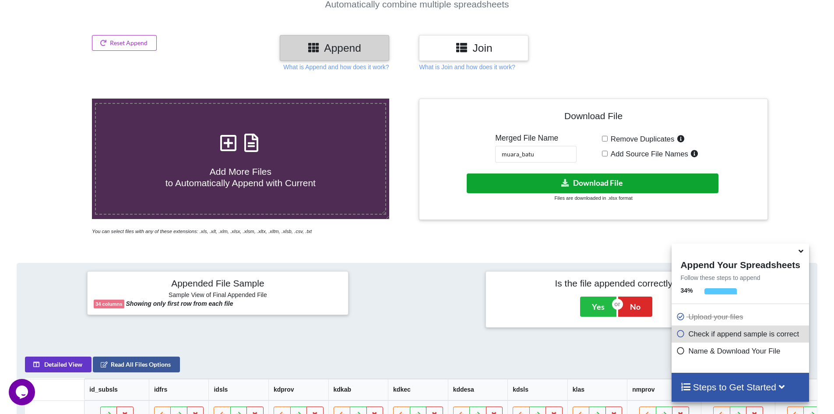
click at [541, 181] on button "Download File" at bounding box center [593, 183] width 252 height 20
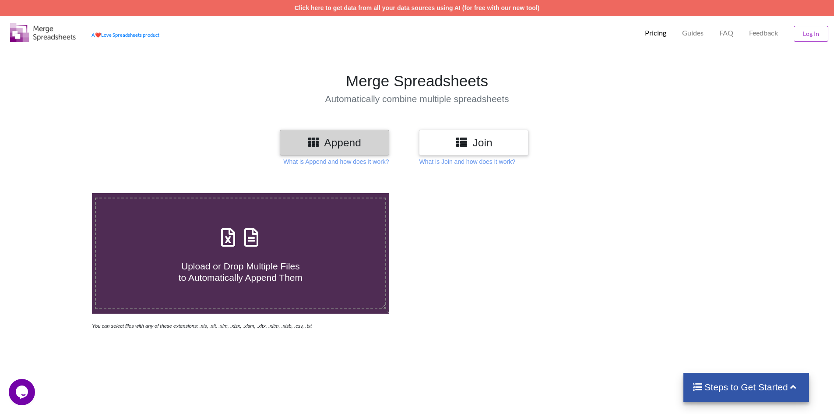
click at [321, 214] on label "Upload or Drop Multiple Files to Automatically Append Them" at bounding box center [240, 254] width 291 height 112
click at [60, 193] on input "Upload or Drop Multiple Files to Automatically Append Them" at bounding box center [60, 193] width 0 height 0
type input "C:\fakepath\export_sipw (1).xlsx"
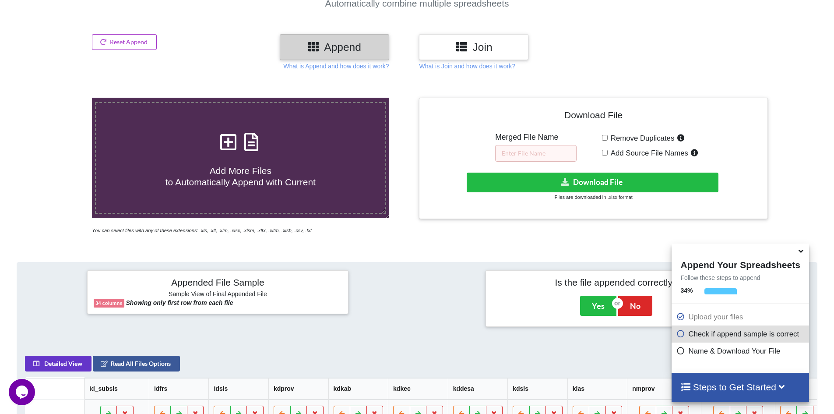
scroll to position [95, 0]
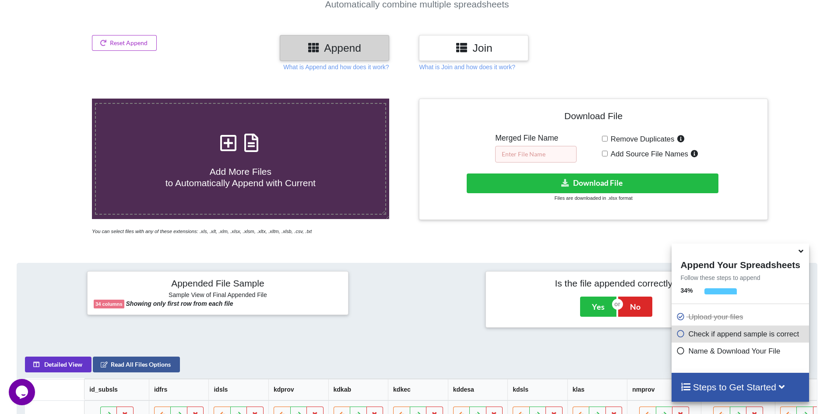
click at [525, 151] on input "text" at bounding box center [535, 154] width 81 height 17
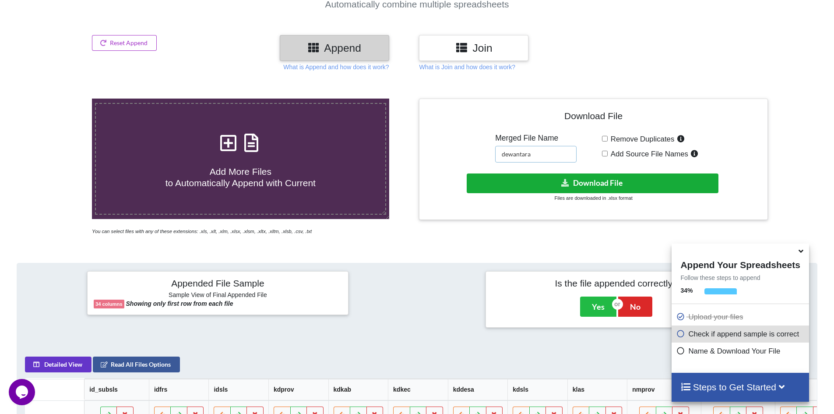
type input "dewantara"
click at [518, 191] on button "Download File" at bounding box center [593, 183] width 252 height 20
